Goal: Check status: Check status

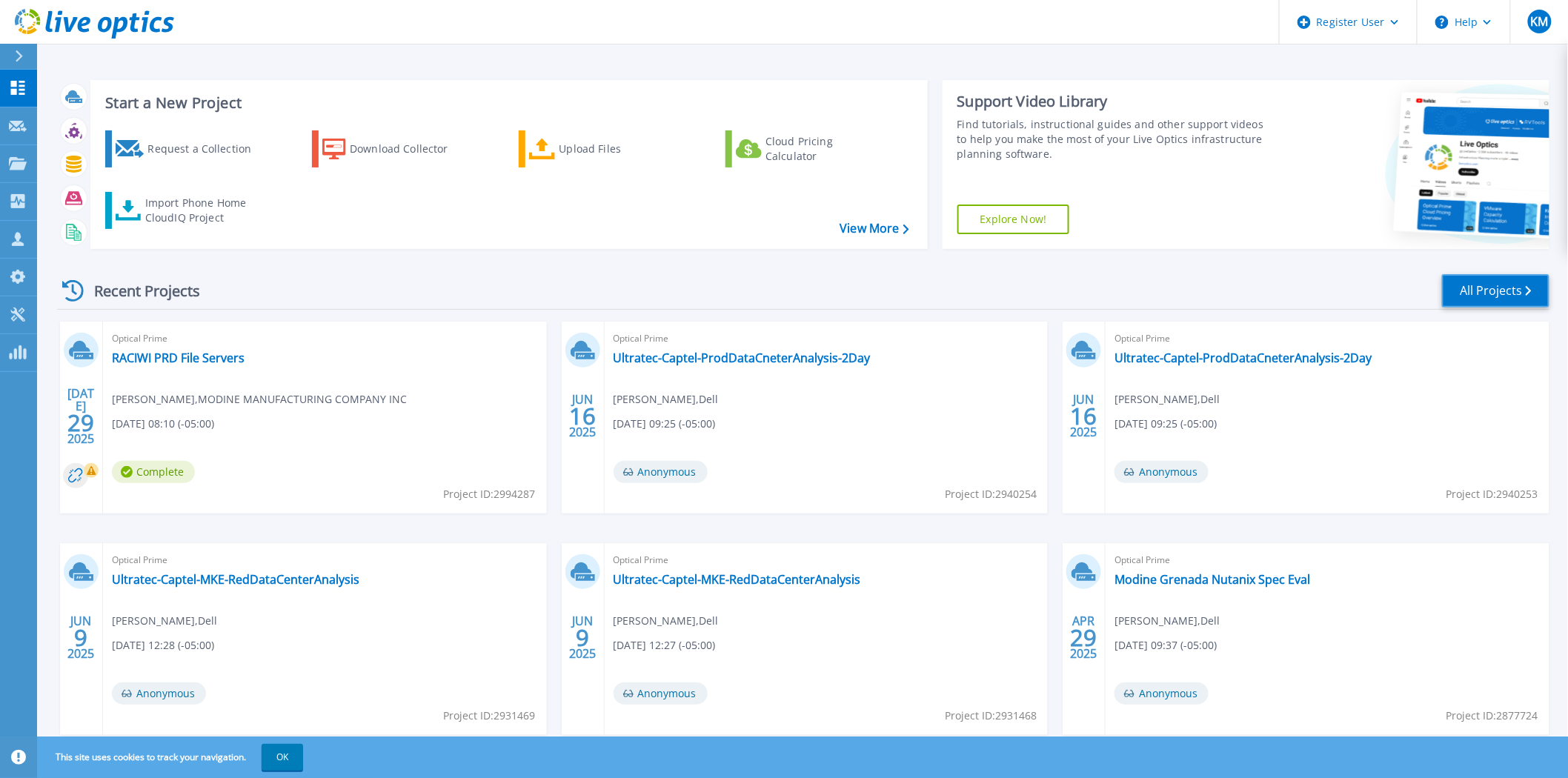
click at [1489, 279] on link "All Projects" at bounding box center [1496, 290] width 107 height 33
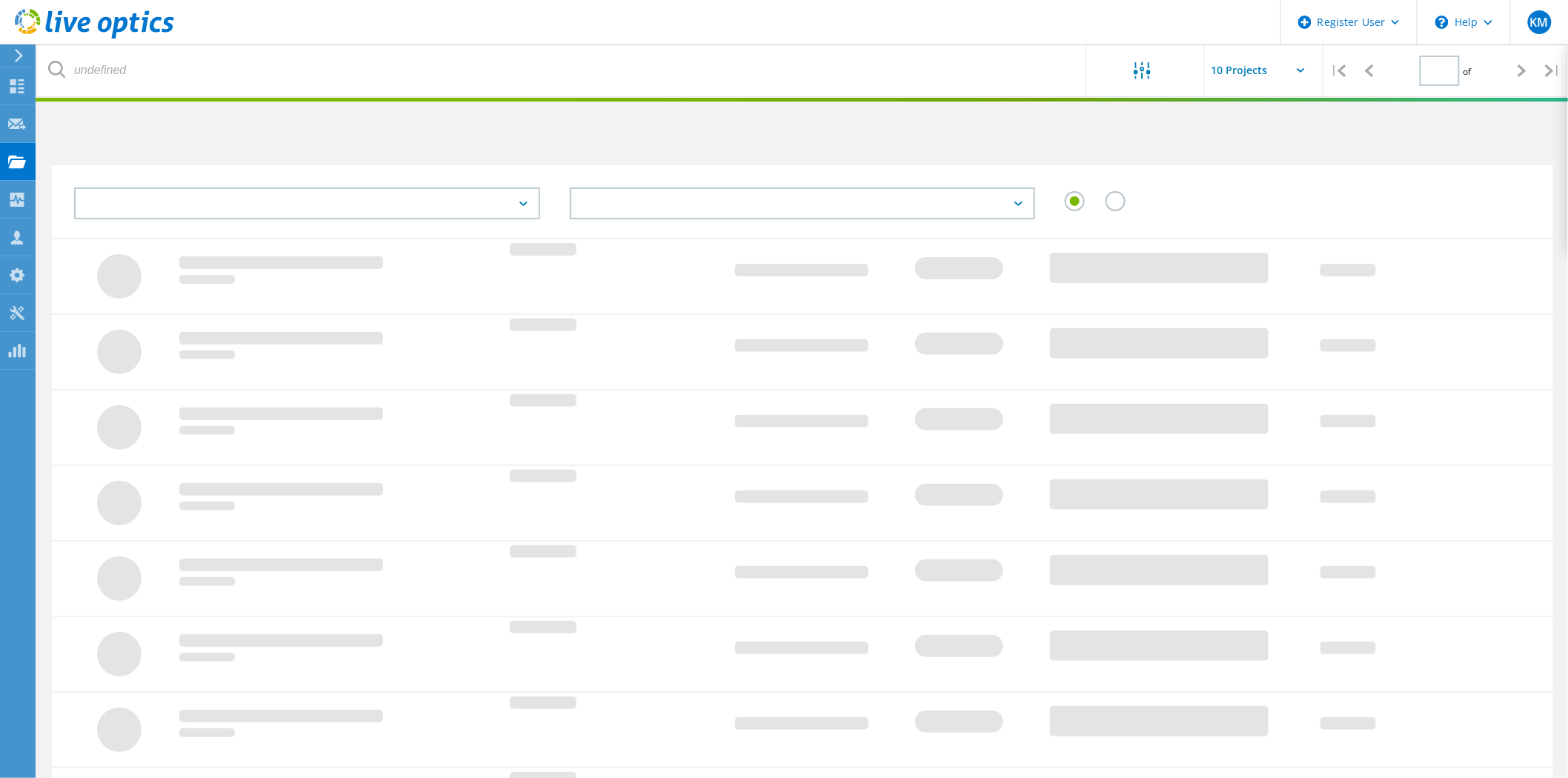
type input "1"
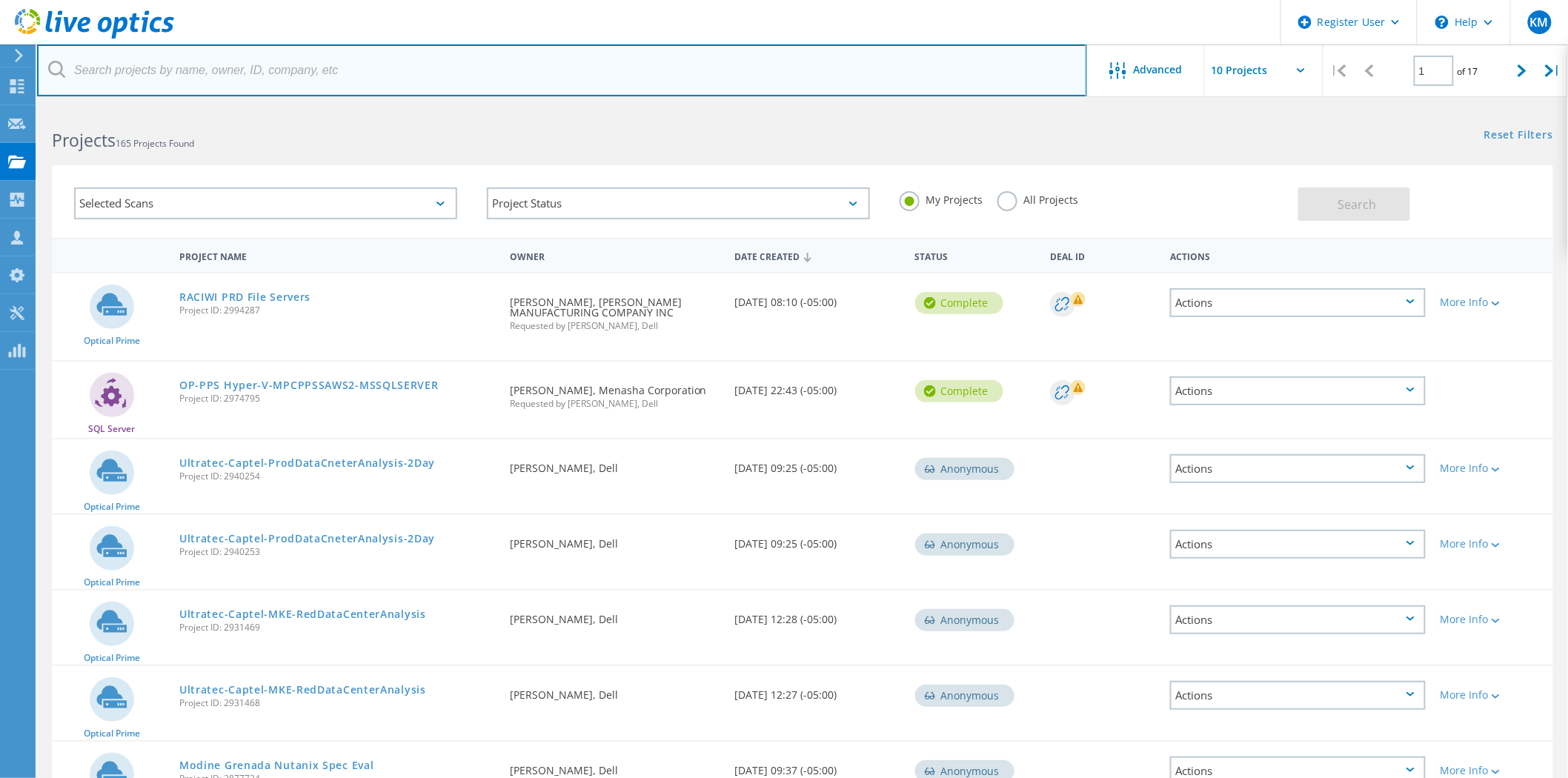
click at [238, 77] on input "text" at bounding box center [562, 70] width 1050 height 52
paste input "[EMAIL_ADDRESS][DOMAIN_NAME]"
type input "[EMAIL_ADDRESS][DOMAIN_NAME]"
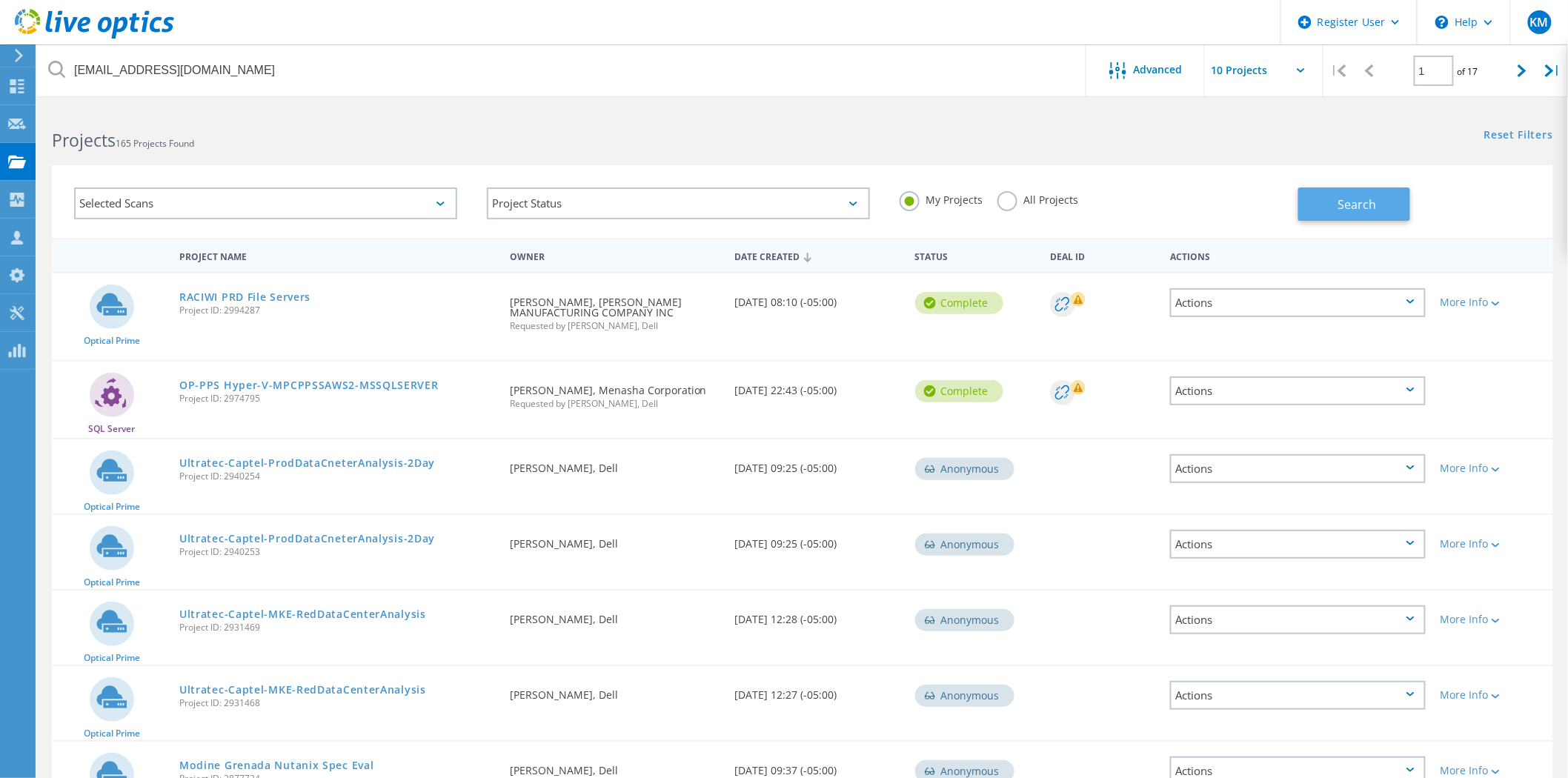
click at [1355, 204] on span "Search" at bounding box center [1357, 204] width 38 height 16
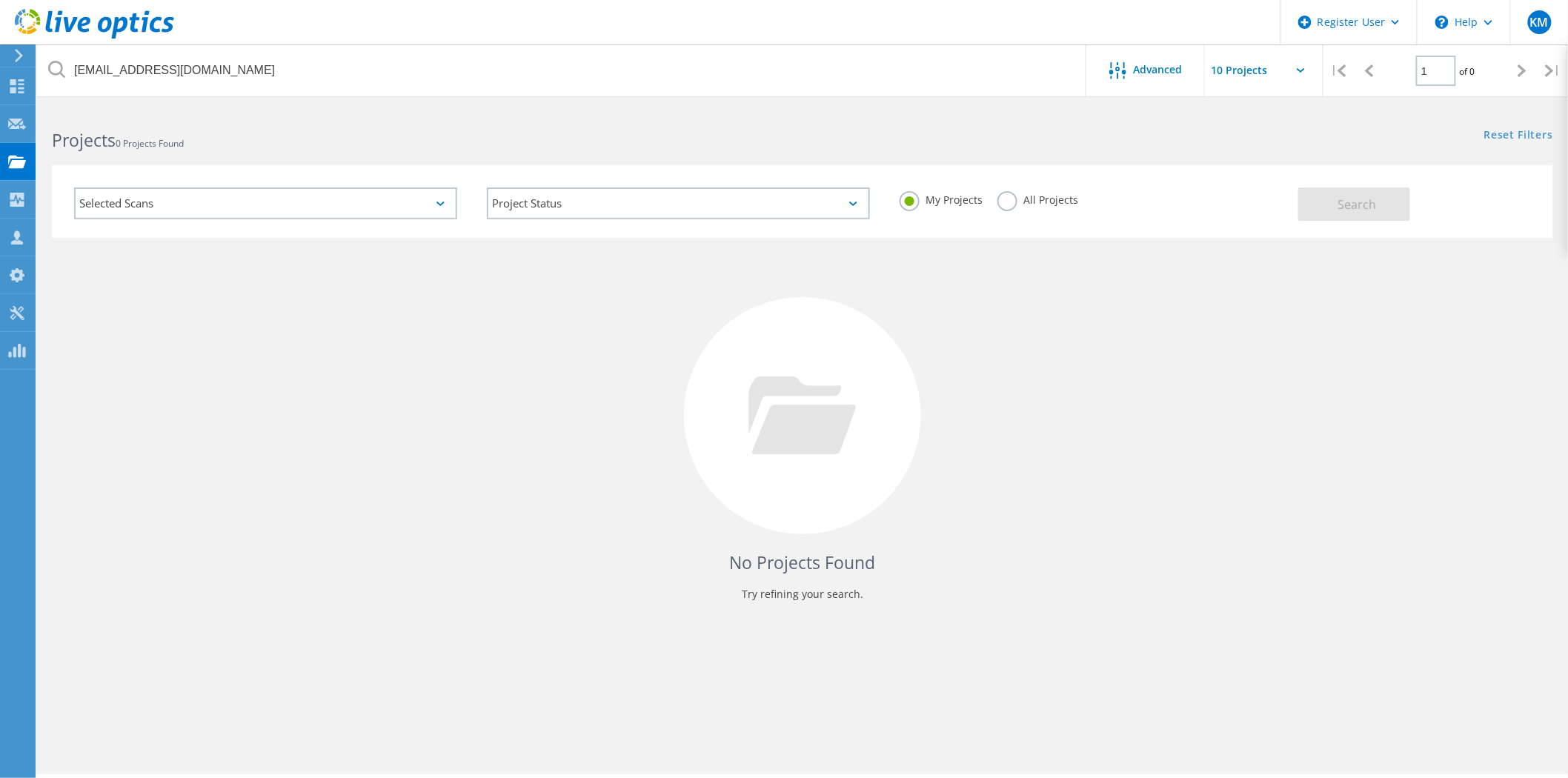
drag, startPoint x: 1041, startPoint y: 205, endPoint x: 1053, endPoint y: 203, distance: 12.2
click at [1041, 205] on label "All Projects" at bounding box center [1038, 198] width 80 height 14
click at [0, 0] on input "All Projects" at bounding box center [0, 0] width 0 height 0
click at [1388, 203] on button "Search" at bounding box center [1355, 204] width 112 height 33
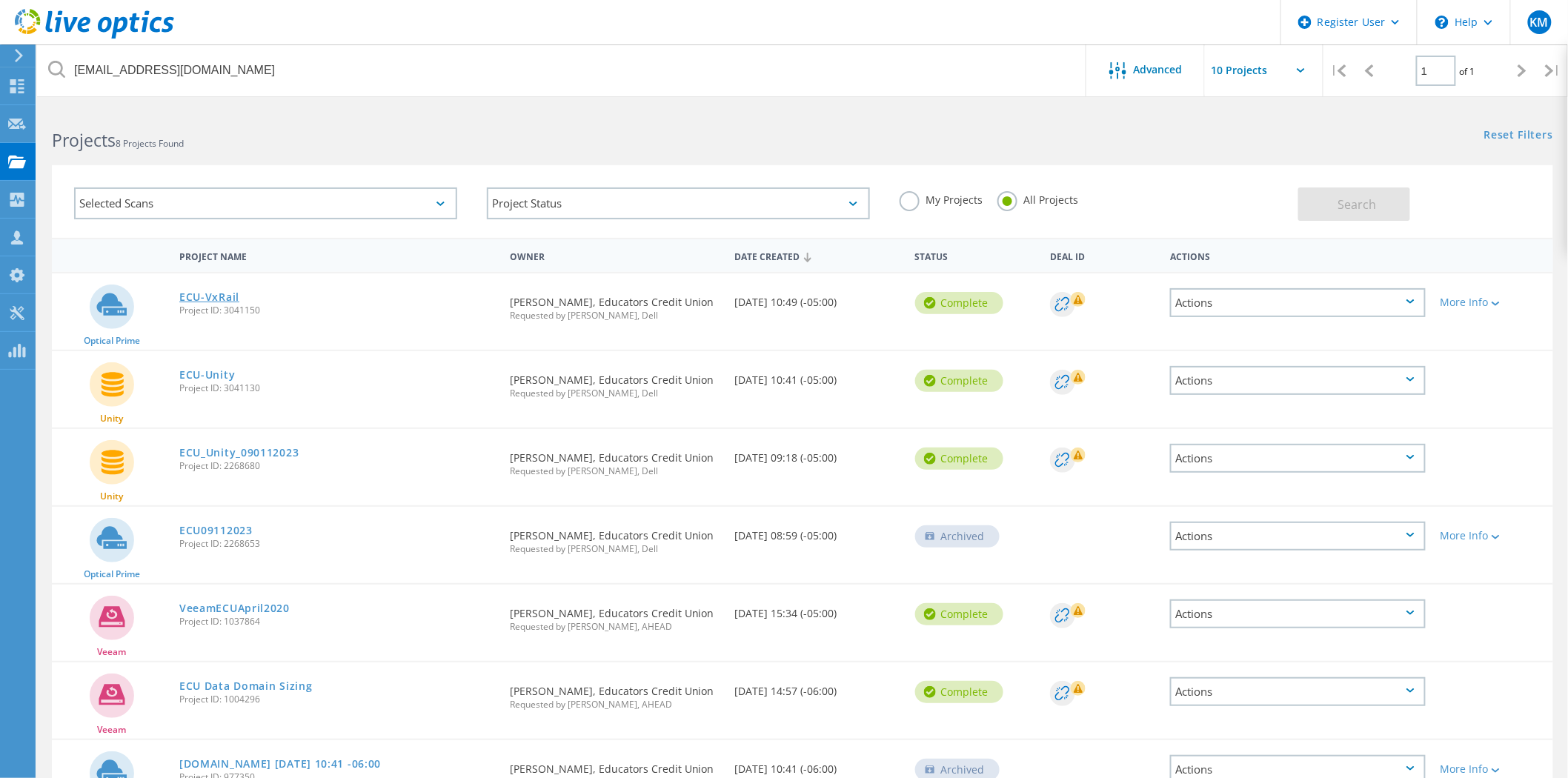
click at [215, 297] on link "ECU-VxRail" at bounding box center [209, 297] width 60 height 11
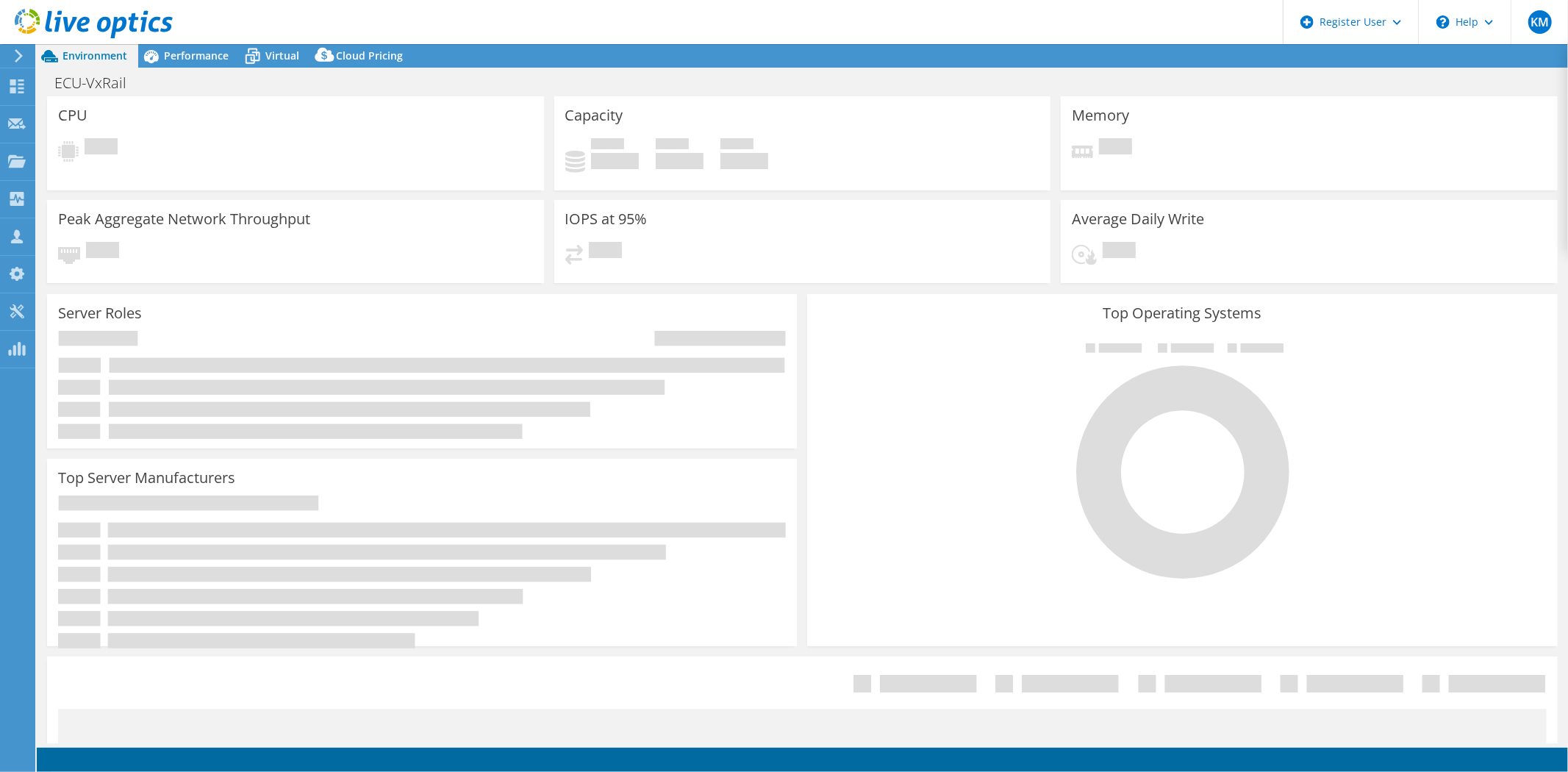
select select "USD"
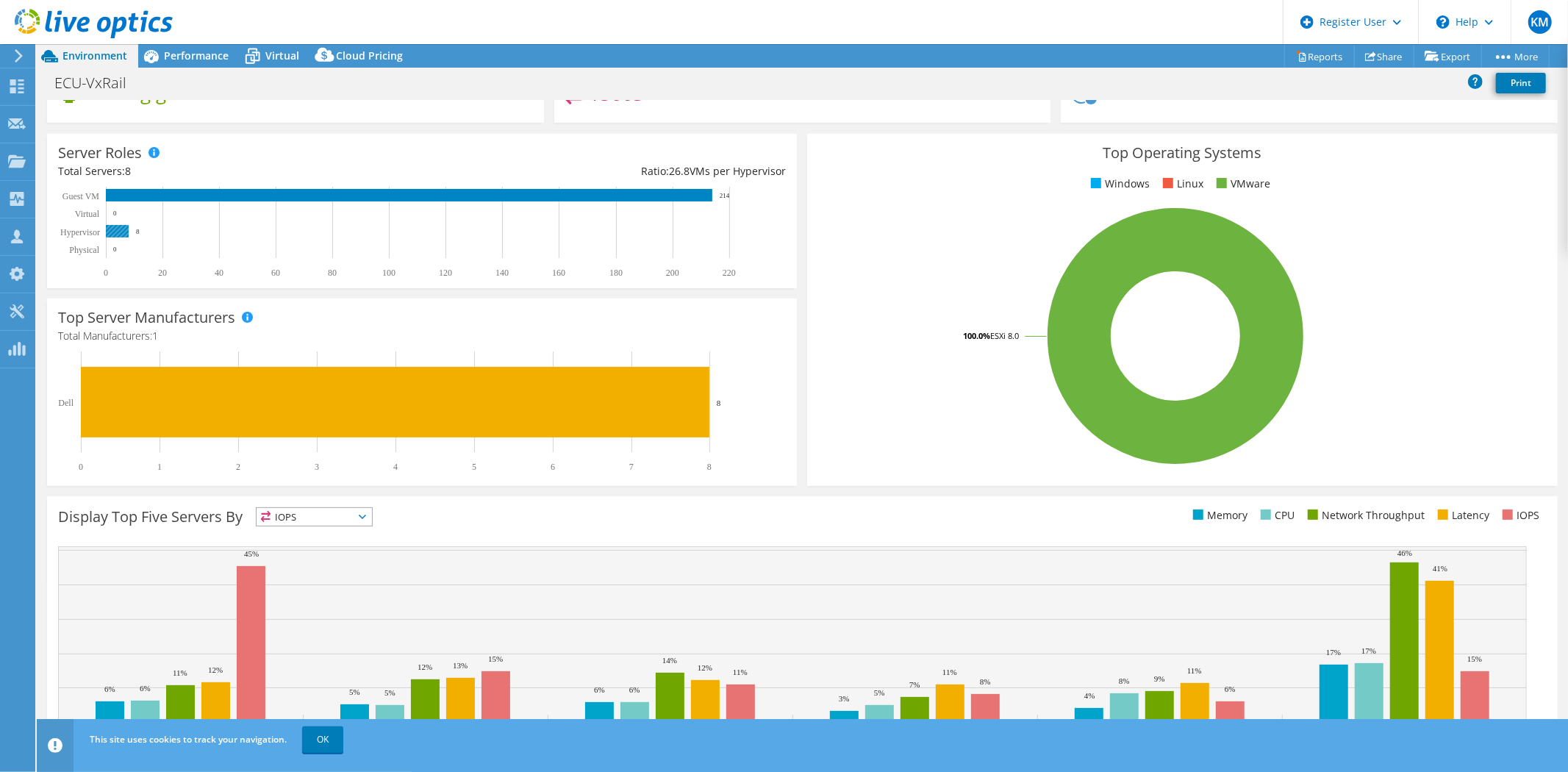
scroll to position [208, 0]
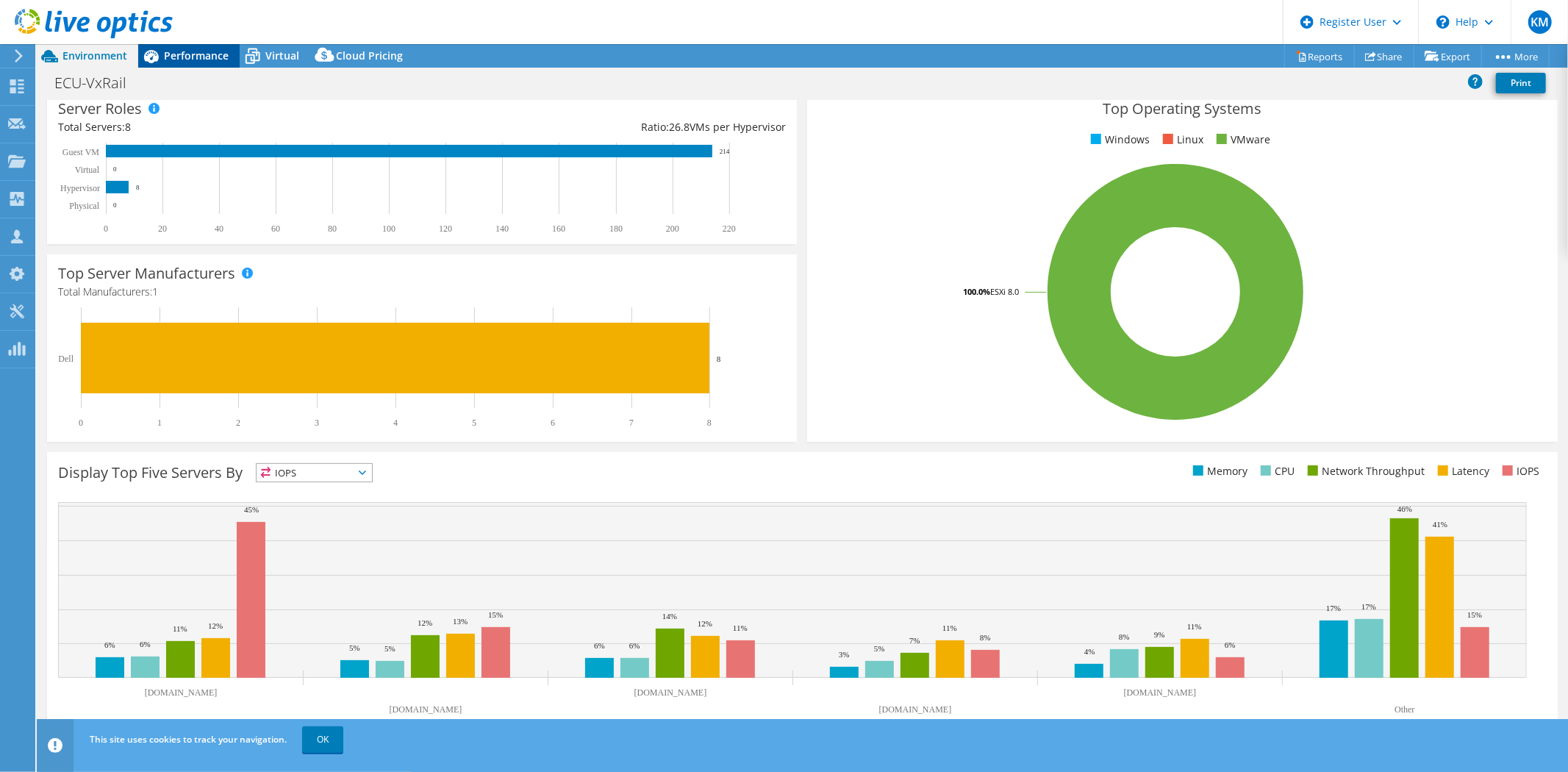
click at [197, 54] on span "Performance" at bounding box center [196, 55] width 65 height 14
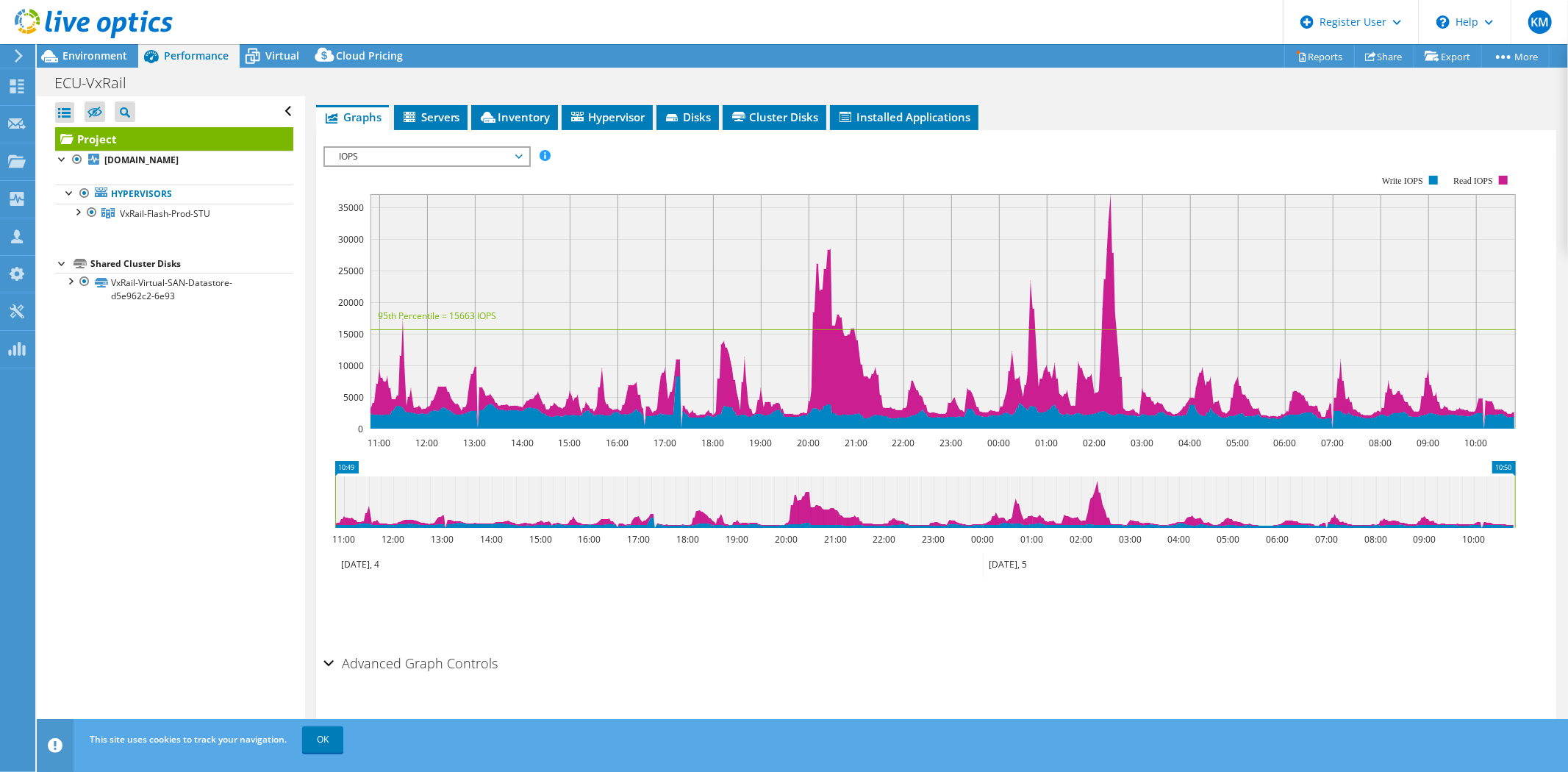
scroll to position [255, 0]
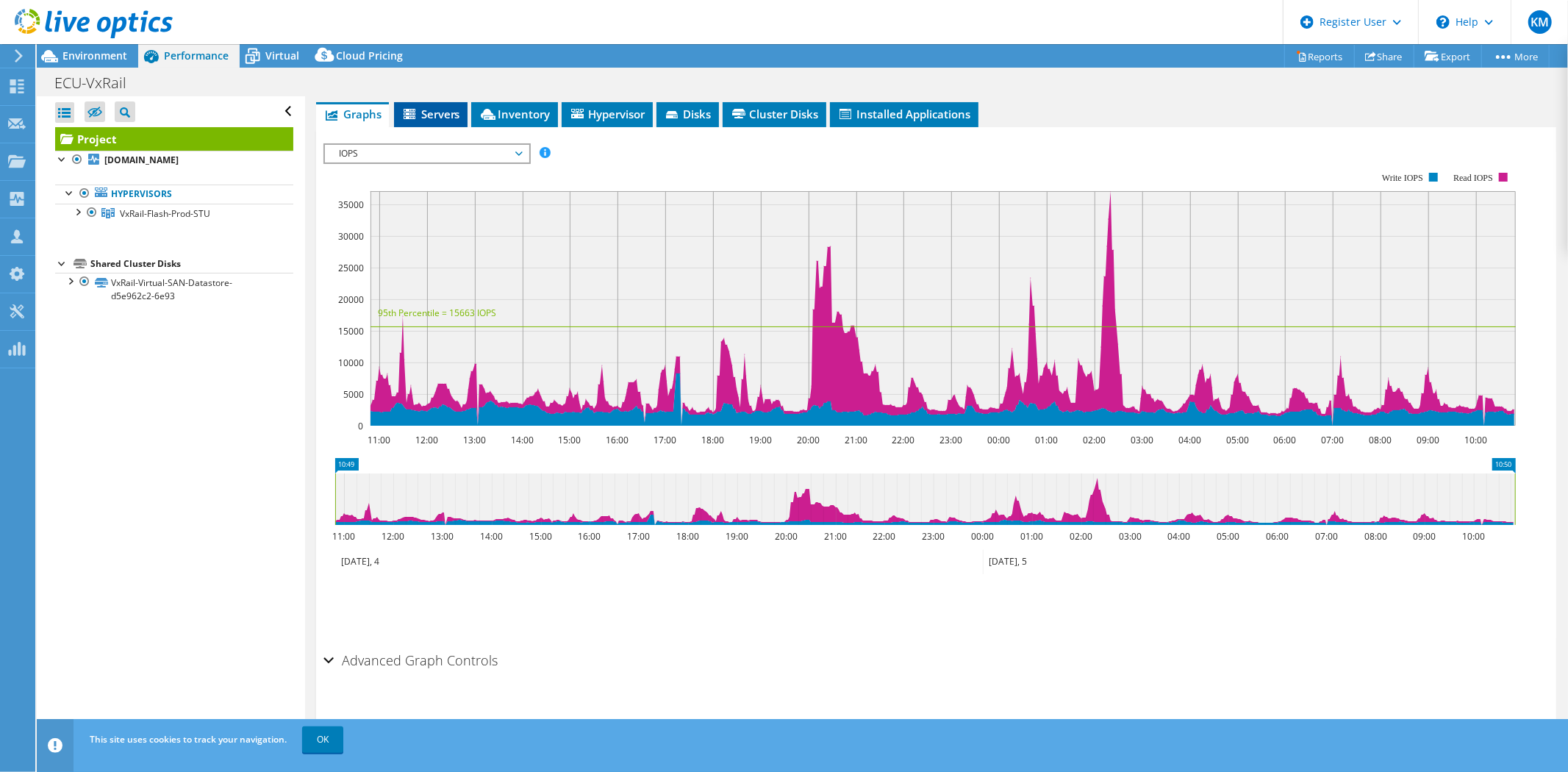
click at [441, 114] on span "Servers" at bounding box center [431, 113] width 59 height 14
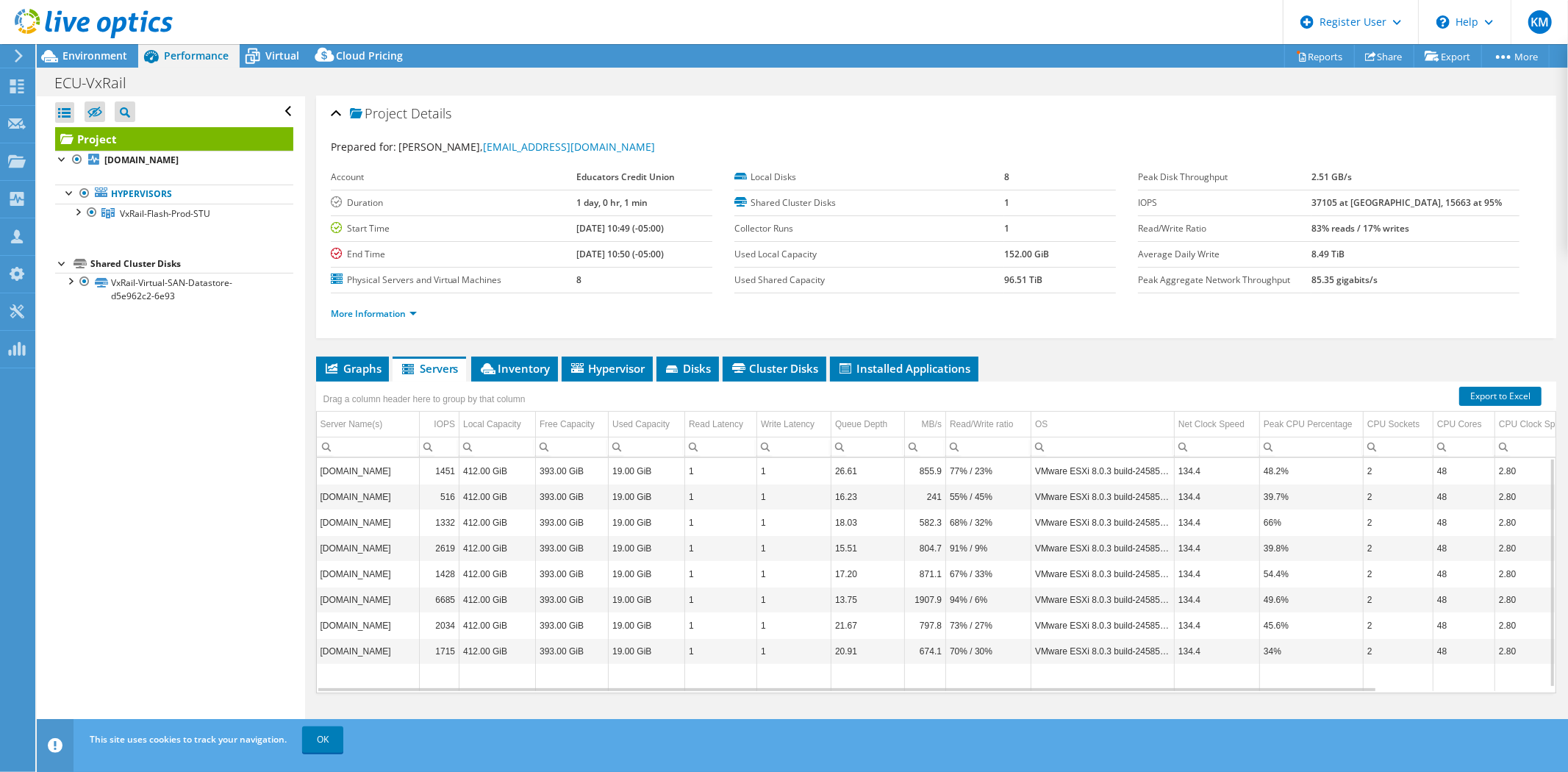
scroll to position [0, 0]
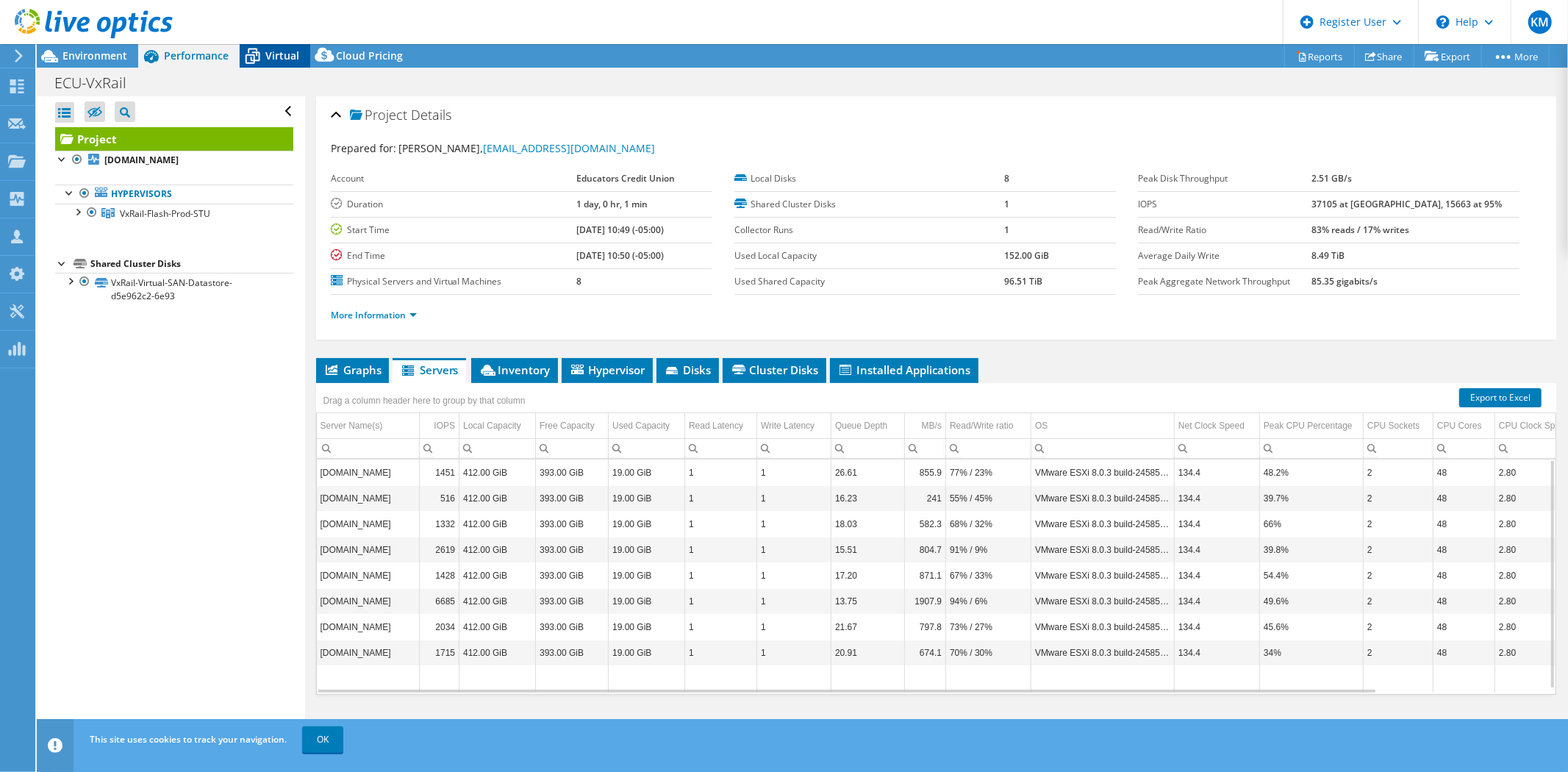
click at [282, 57] on span "Virtual" at bounding box center [283, 55] width 34 height 14
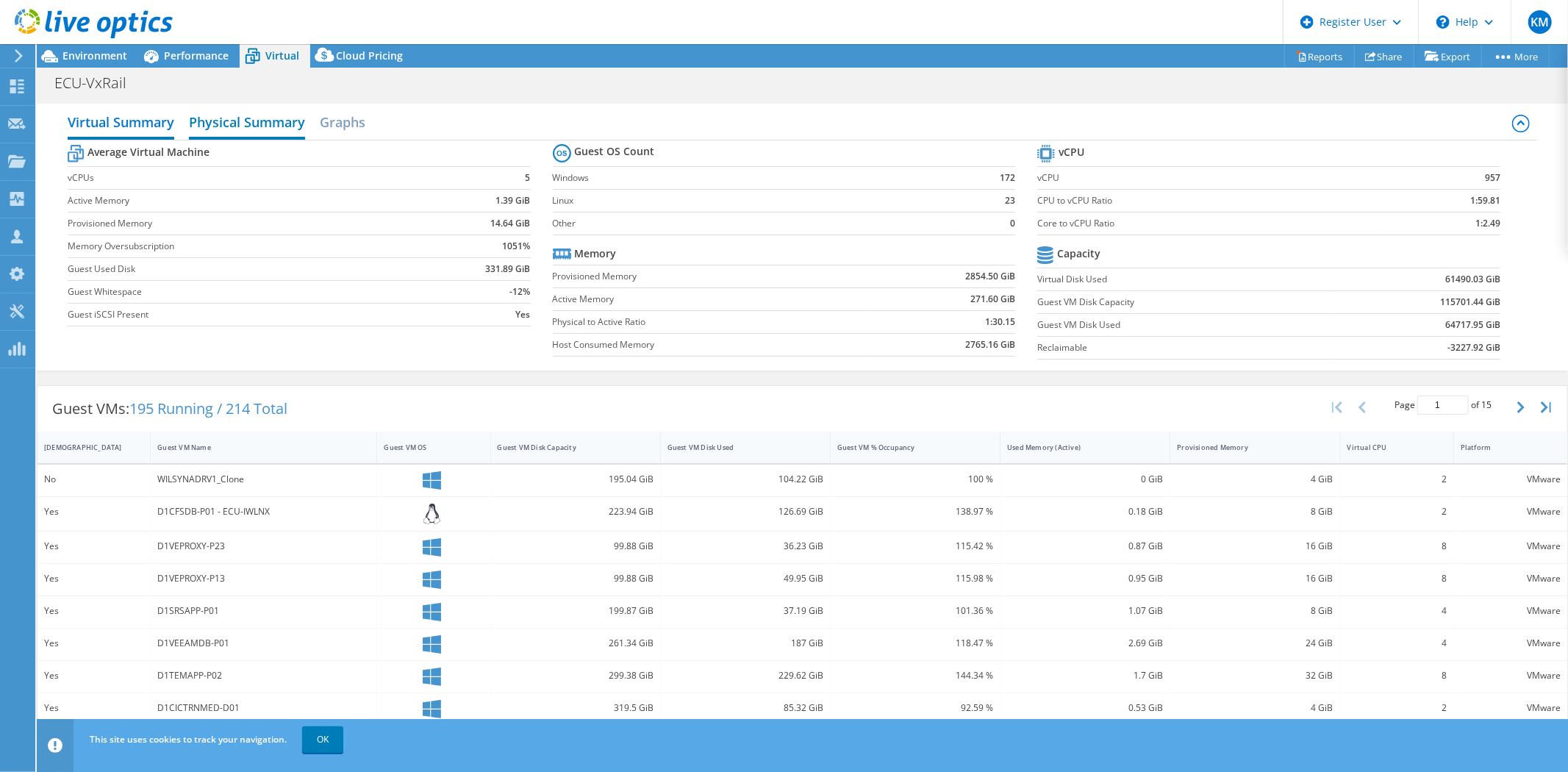
click at [237, 122] on h2 "Physical Summary" at bounding box center [247, 123] width 116 height 32
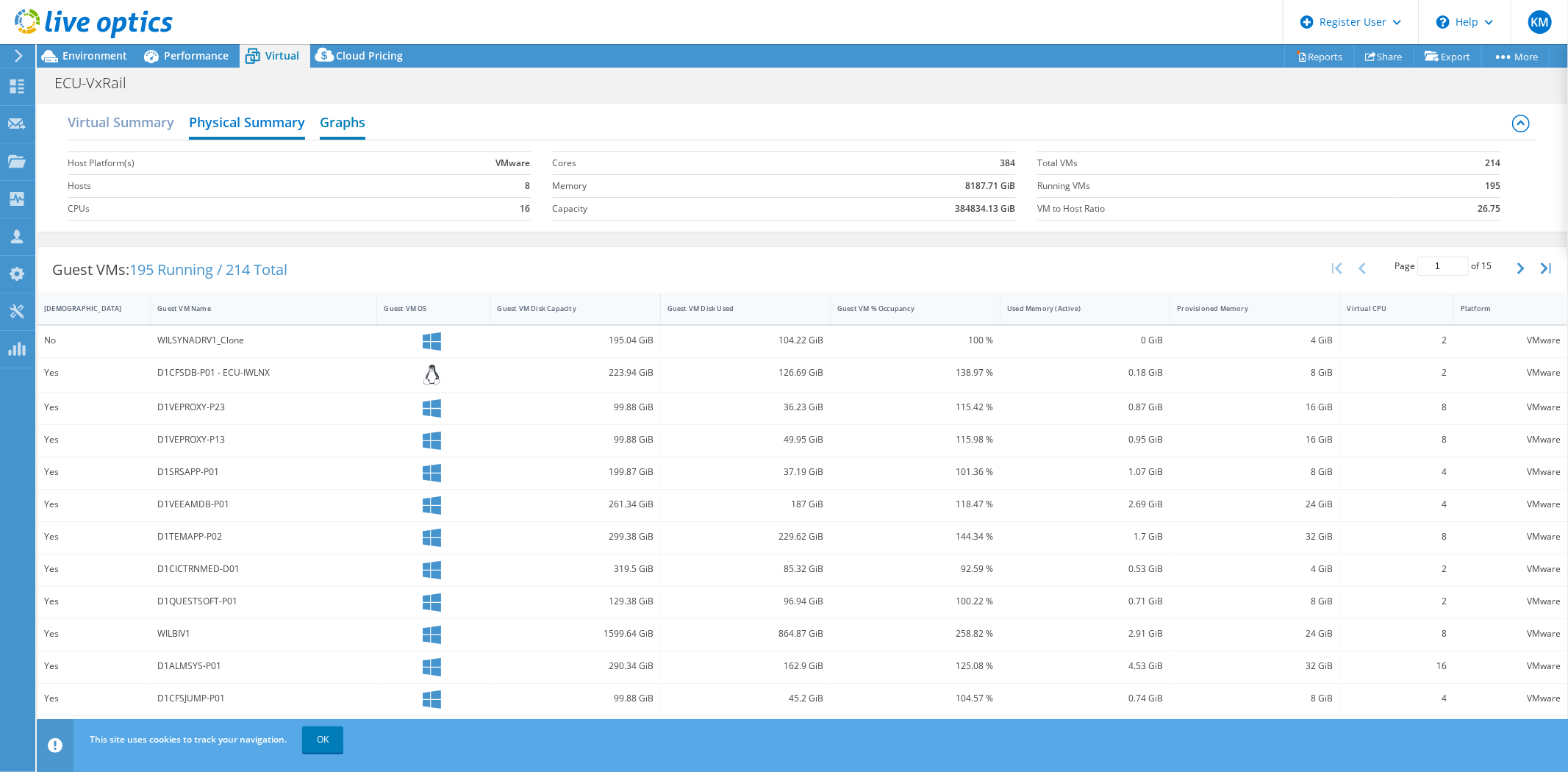
click at [328, 120] on h2 "Graphs" at bounding box center [343, 123] width 46 height 32
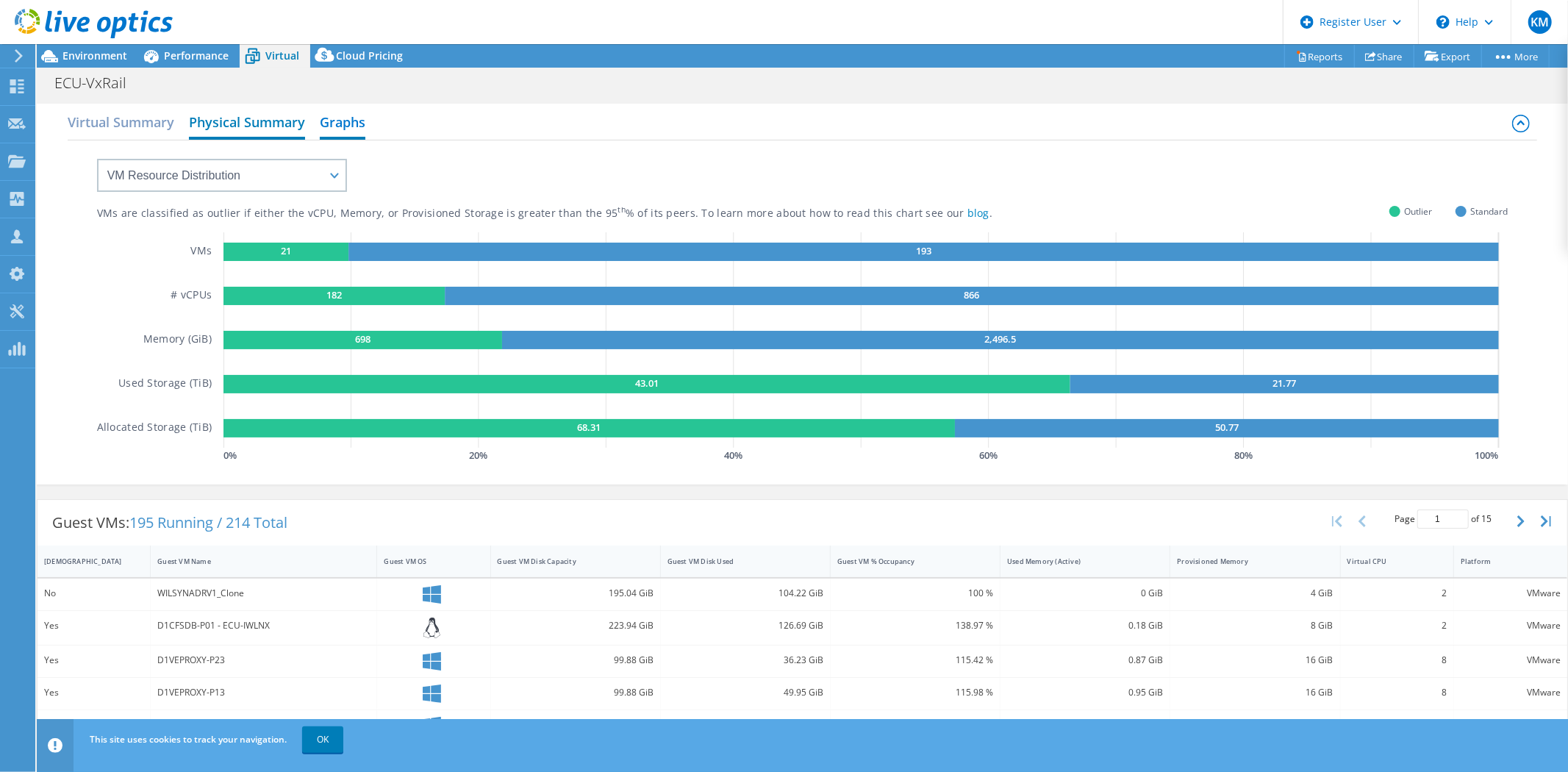
click at [248, 123] on h2 "Physical Summary" at bounding box center [247, 123] width 116 height 32
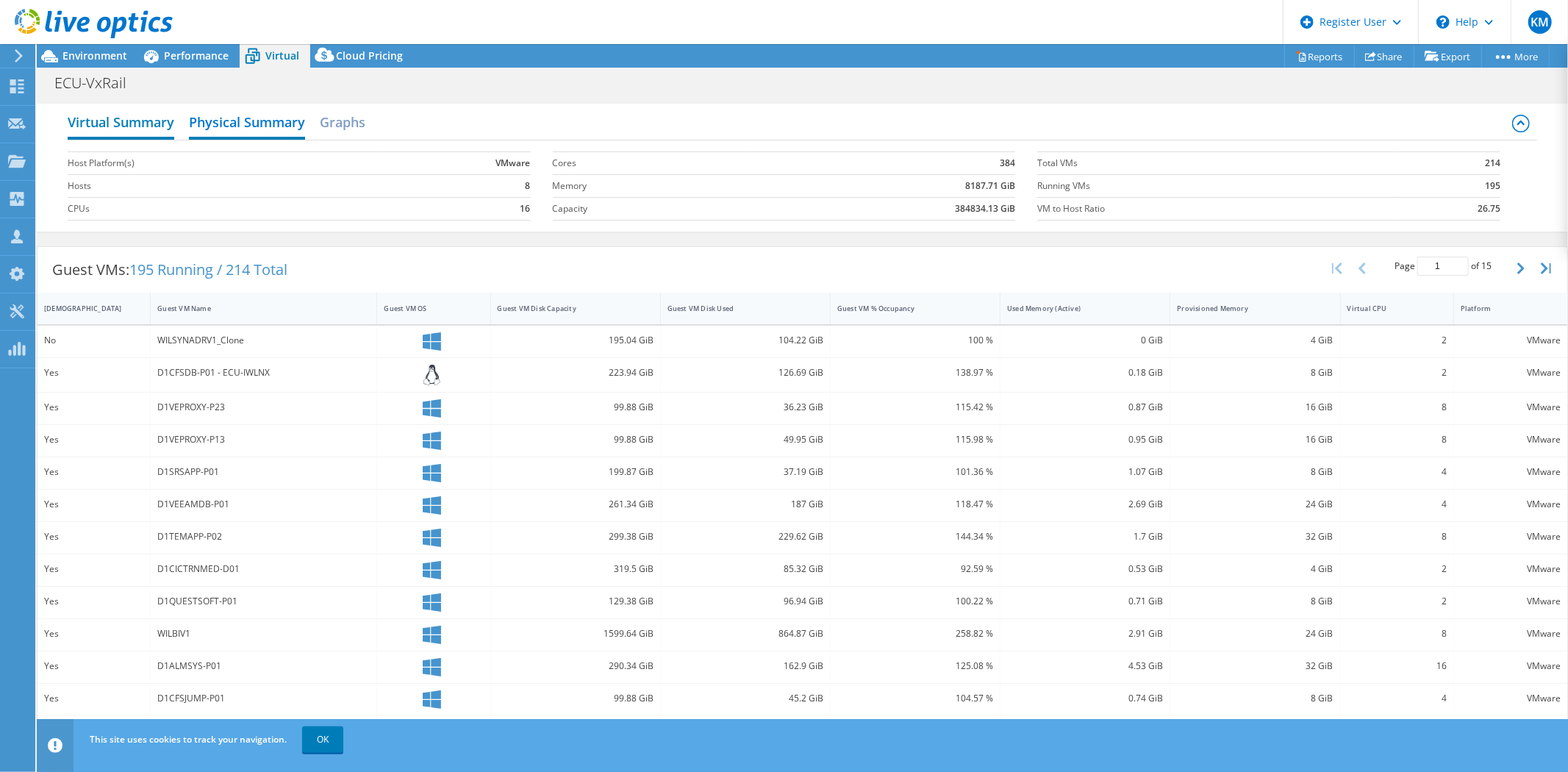
click at [147, 122] on h2 "Virtual Summary" at bounding box center [121, 123] width 106 height 32
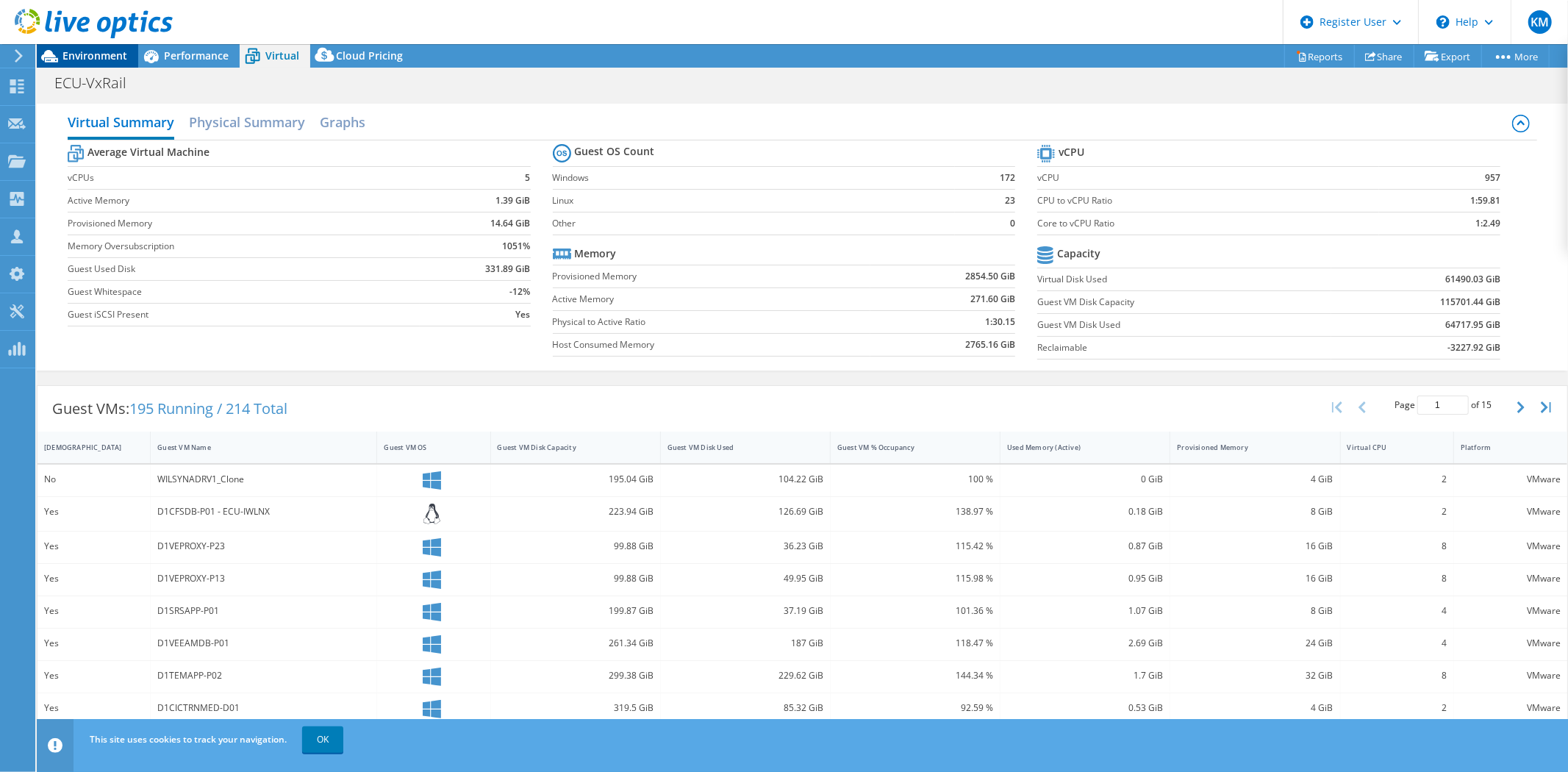
click at [96, 54] on span "Environment" at bounding box center [95, 55] width 65 height 14
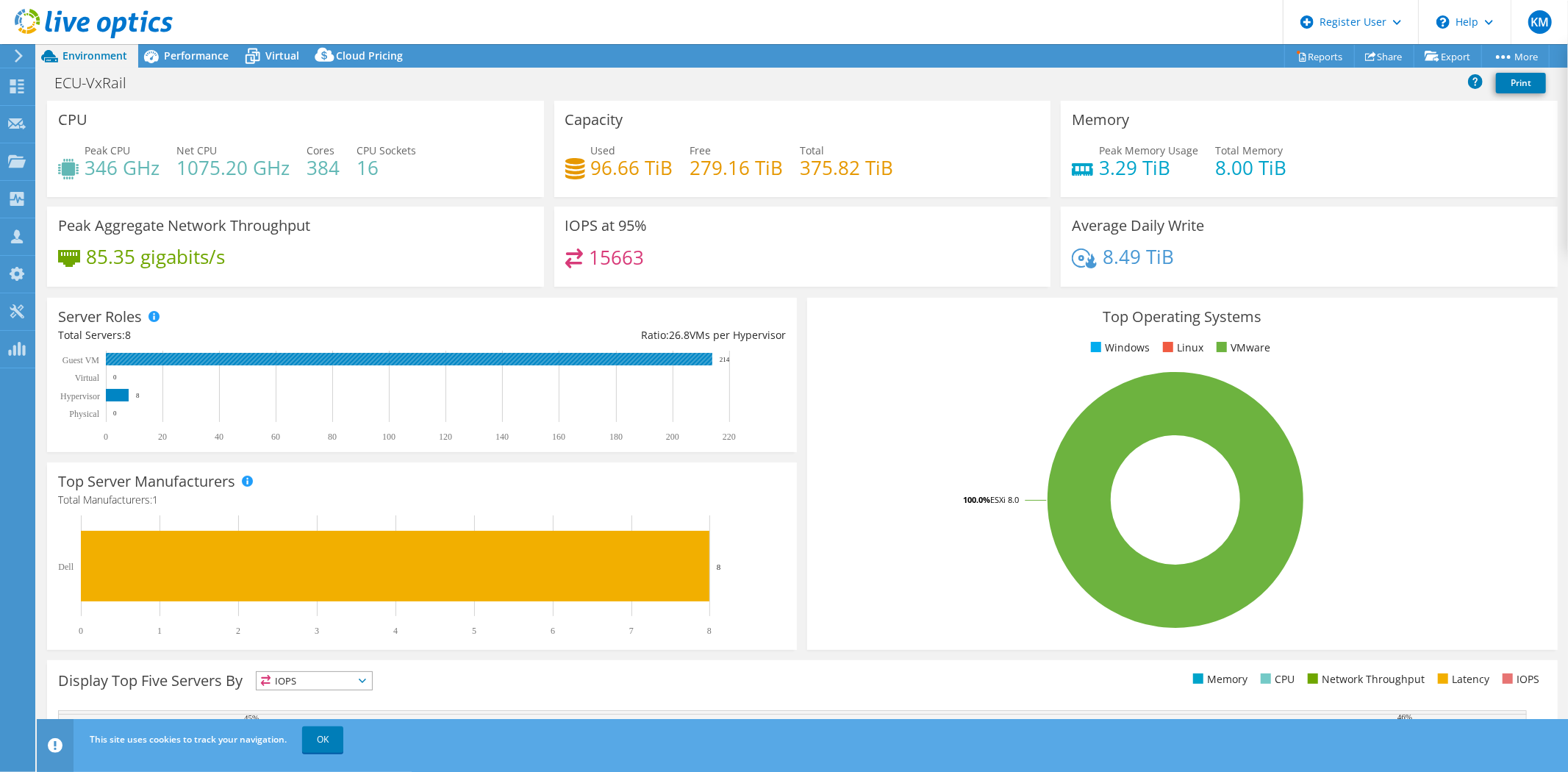
click at [623, 362] on rect at bounding box center [409, 359] width 607 height 12
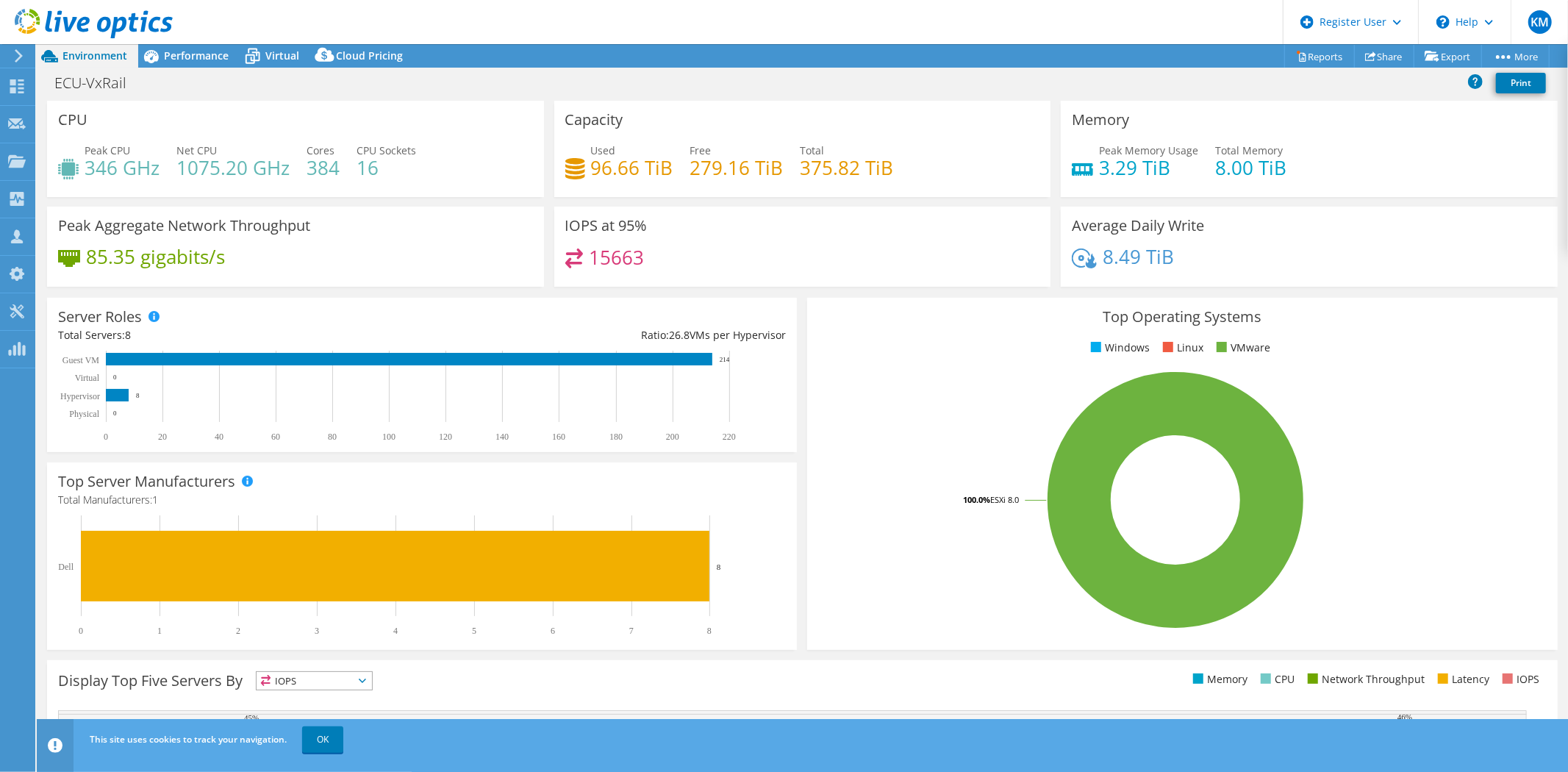
click at [120, 330] on div "Total Servers: 8" at bounding box center [239, 335] width 364 height 16
click at [353, 311] on div "Server Roles Physical Servers represent bare metal servers that were targets of…" at bounding box center [422, 375] width 750 height 155
click at [255, 61] on icon at bounding box center [252, 56] width 26 height 26
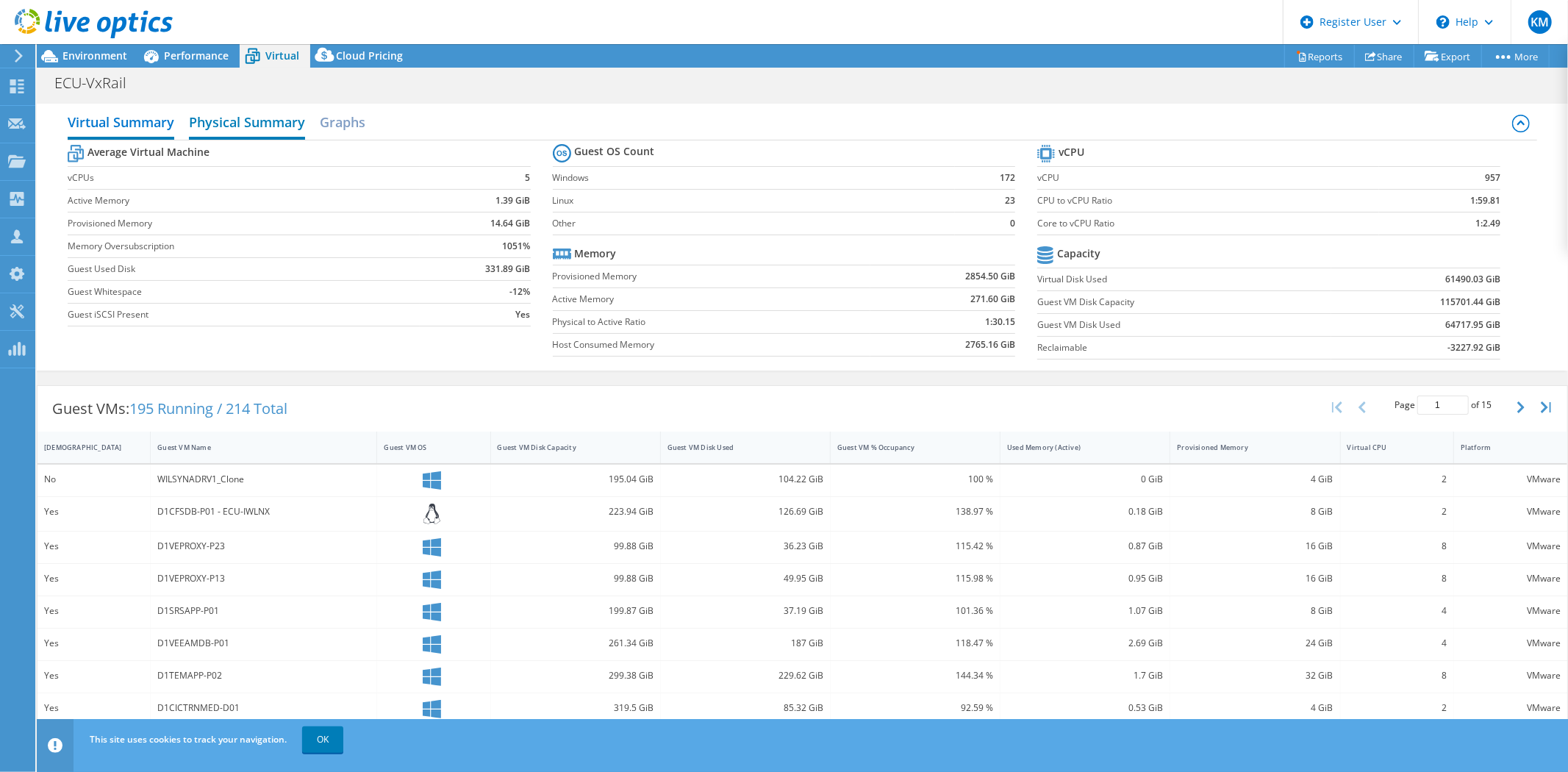
click at [236, 131] on h2 "Physical Summary" at bounding box center [247, 123] width 116 height 32
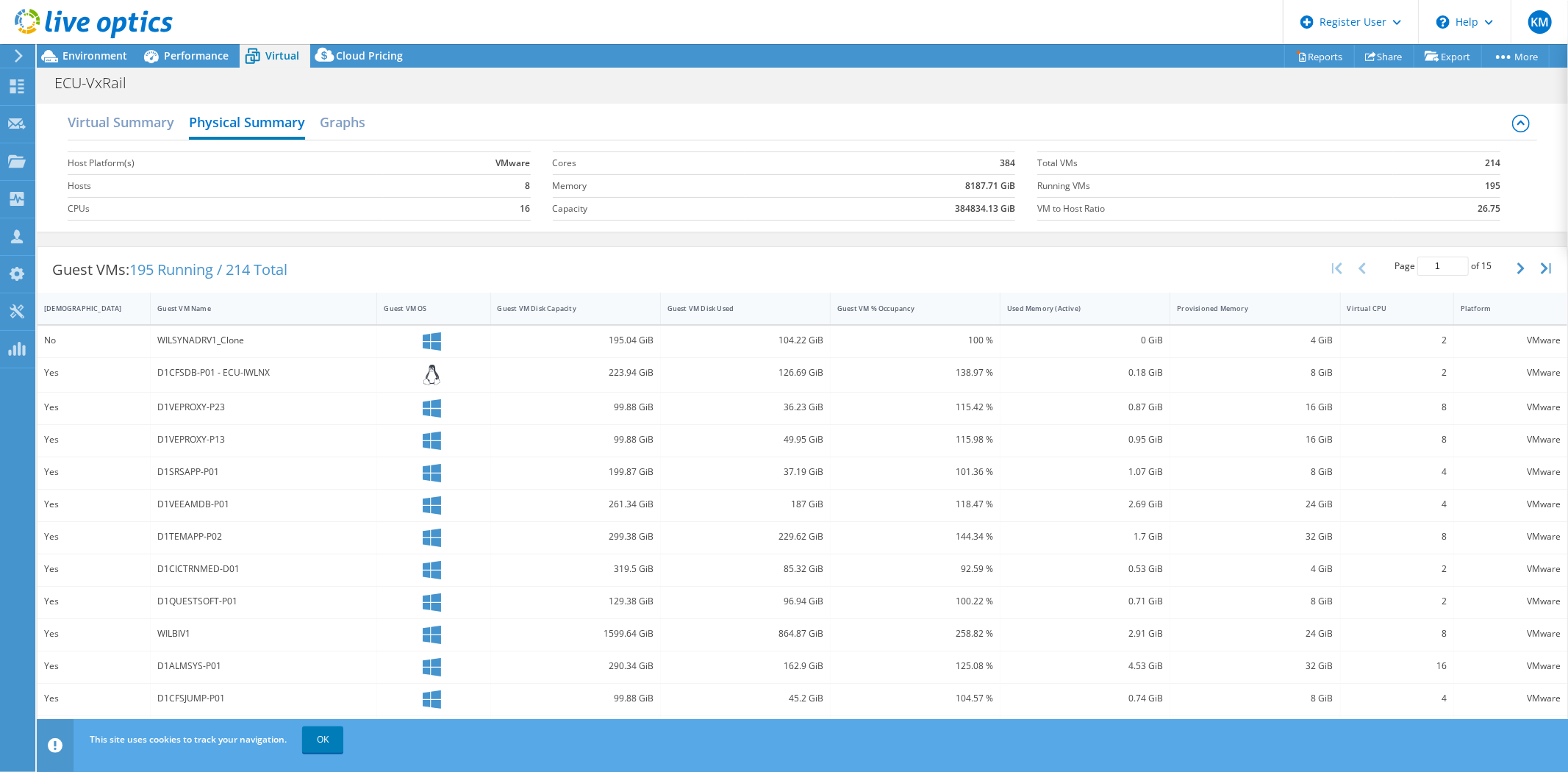
click at [351, 88] on div "ECU-VxRail Print" at bounding box center [802, 83] width 1531 height 28
click at [328, 125] on h2 "Graphs" at bounding box center [343, 123] width 46 height 32
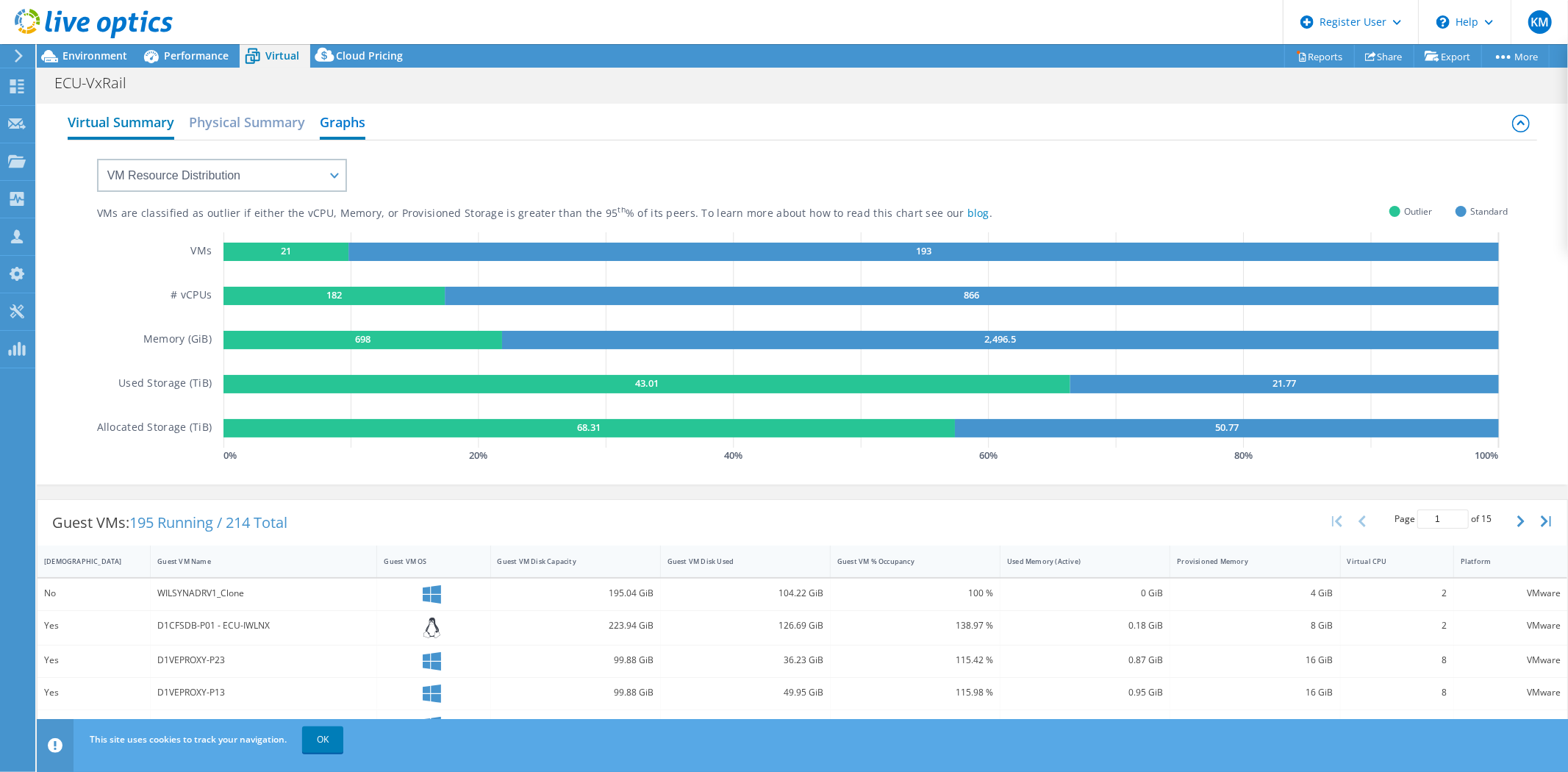
click at [113, 115] on h2 "Virtual Summary" at bounding box center [121, 123] width 106 height 32
